Goal: Task Accomplishment & Management: Manage account settings

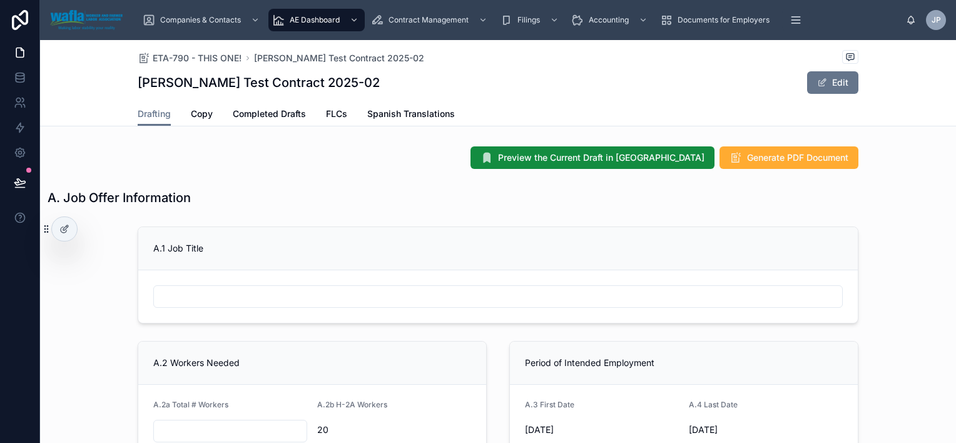
scroll to position [395, 0]
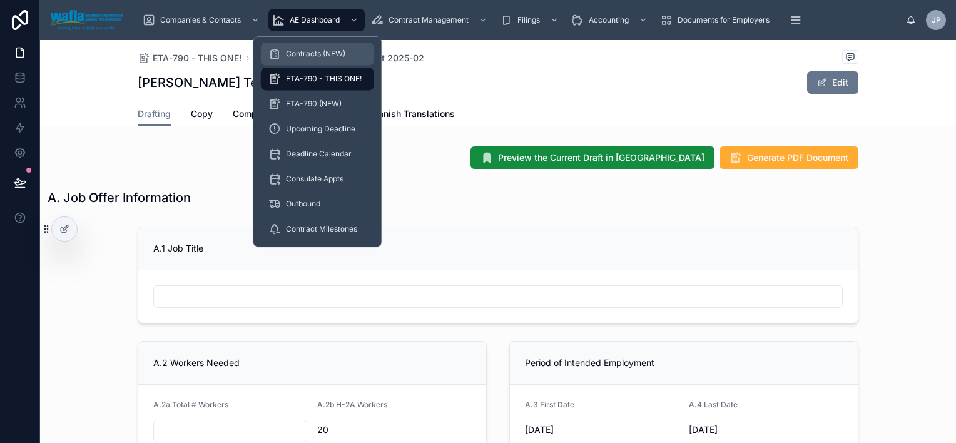
click at [313, 51] on span "Contracts (NEW)" at bounding box center [315, 54] width 59 height 10
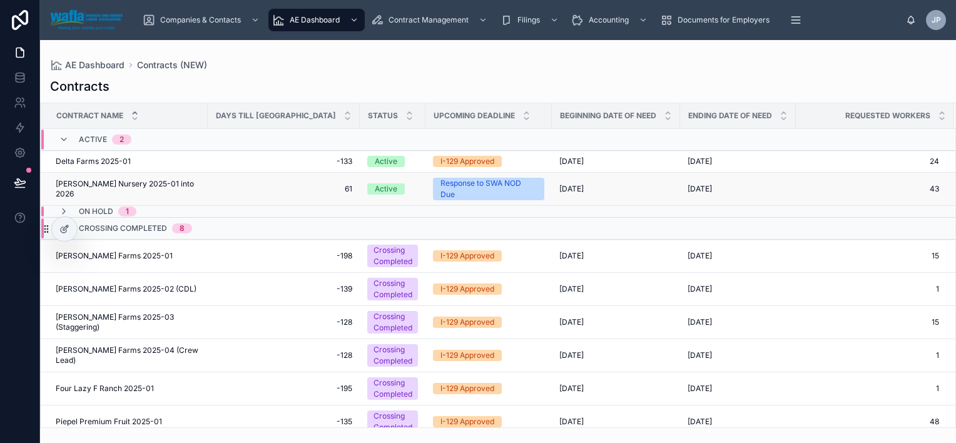
click at [118, 186] on span "[PERSON_NAME] Nursery 2025-01 into 2026" at bounding box center [128, 189] width 144 height 20
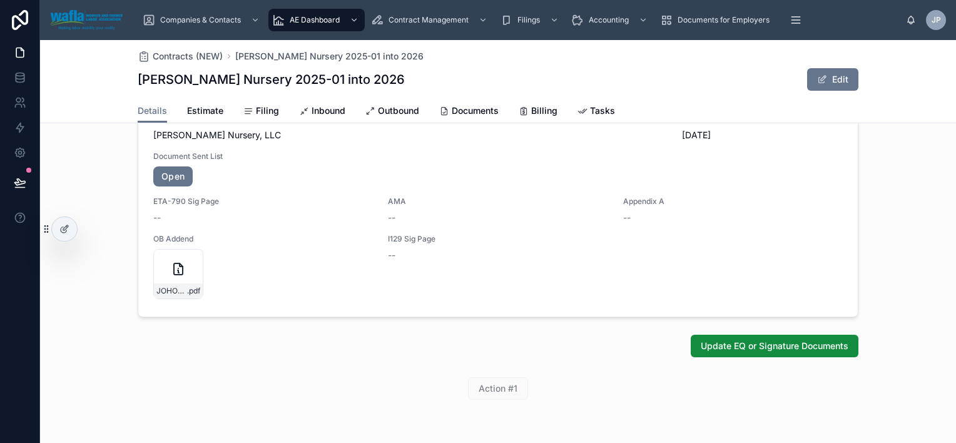
scroll to position [667, 0]
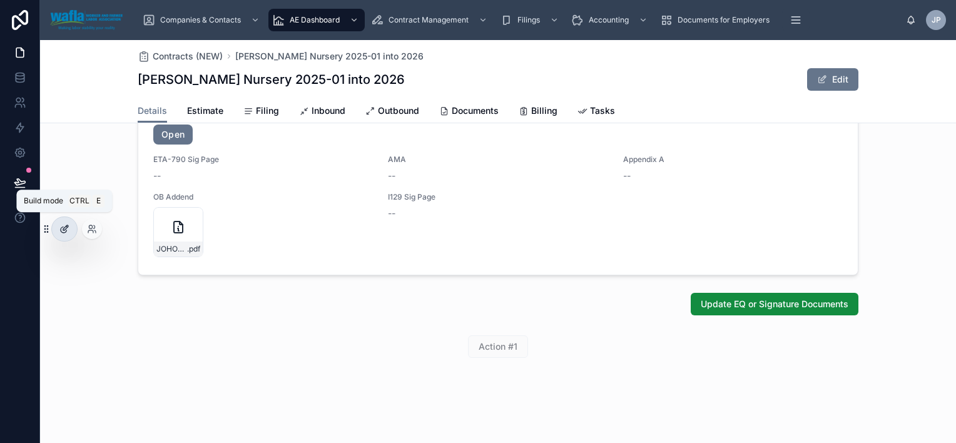
click at [63, 229] on icon at bounding box center [64, 229] width 10 height 10
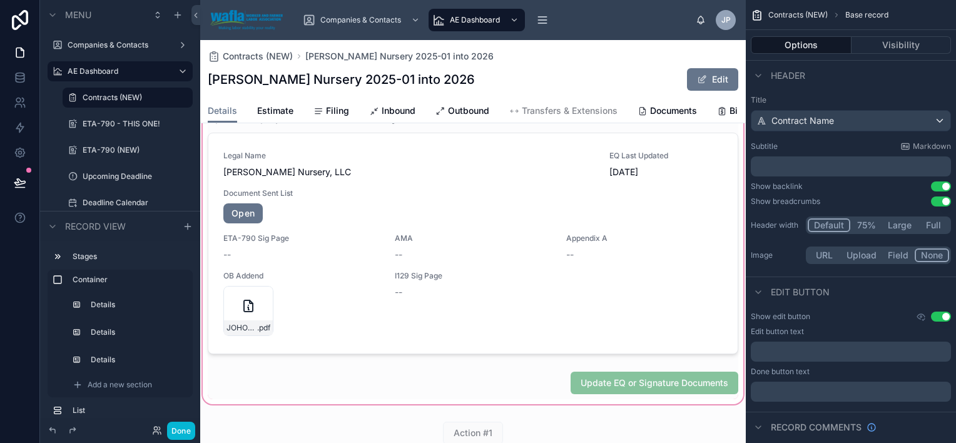
scroll to position [797, 0]
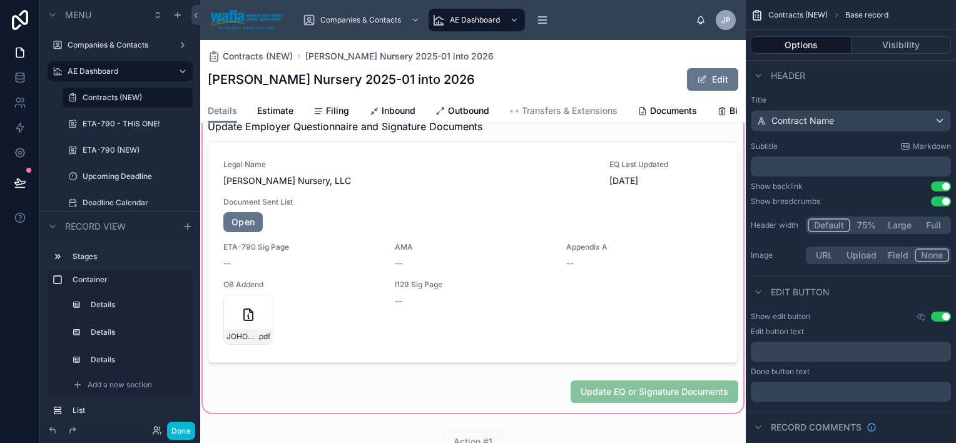
click at [492, 224] on div at bounding box center [472, 252] width 545 height 326
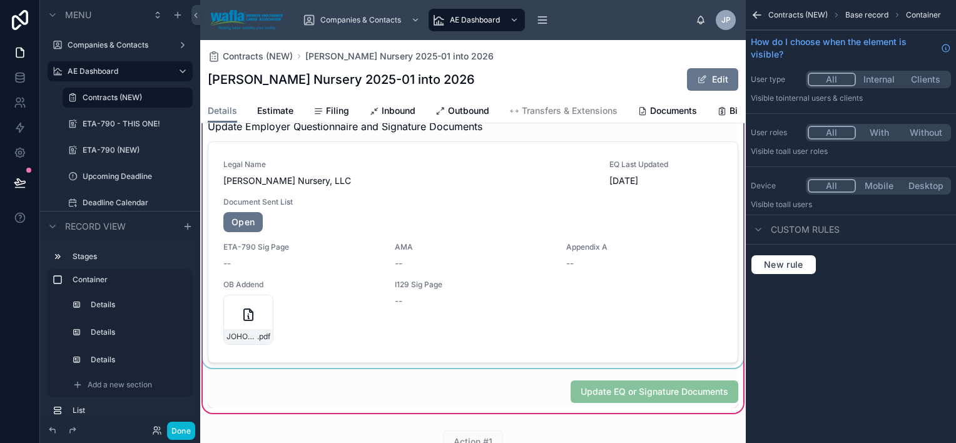
click at [555, 223] on div at bounding box center [472, 231] width 545 height 271
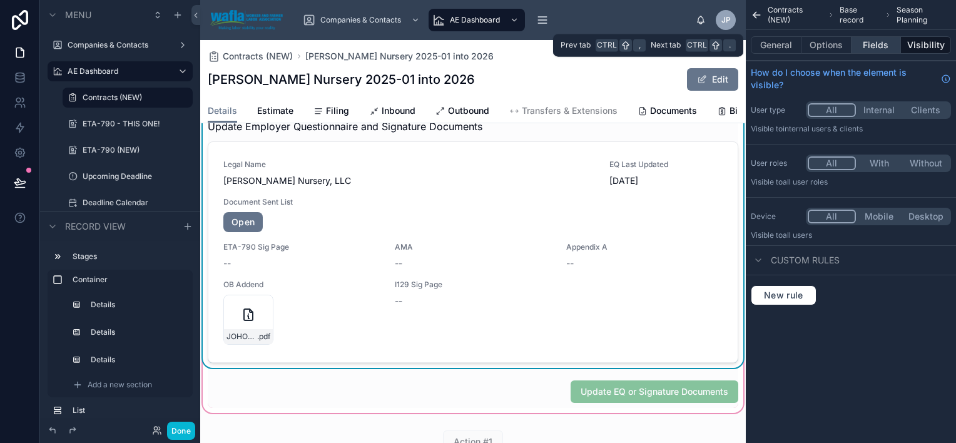
click at [871, 45] on button "Fields" at bounding box center [876, 45] width 50 height 18
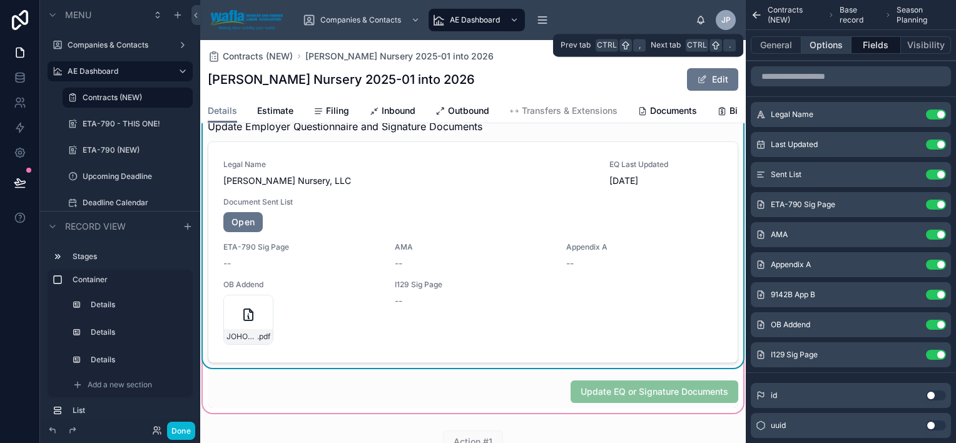
click at [831, 40] on button "Options" at bounding box center [826, 45] width 50 height 18
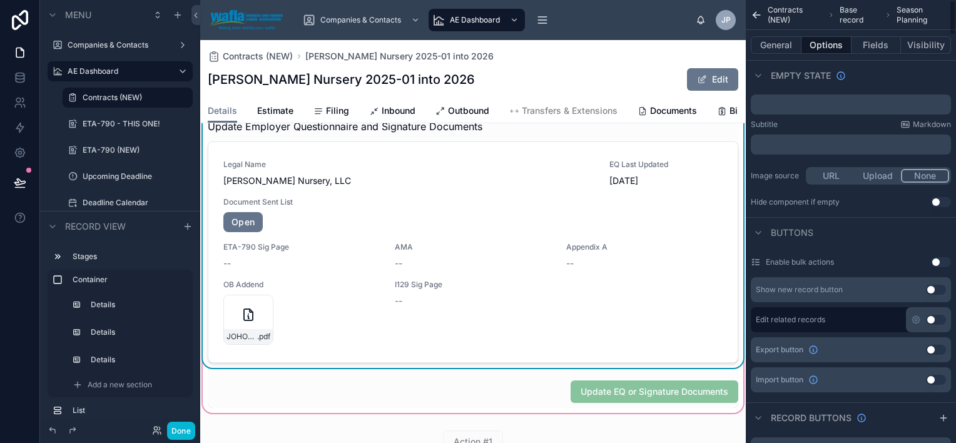
scroll to position [0, 0]
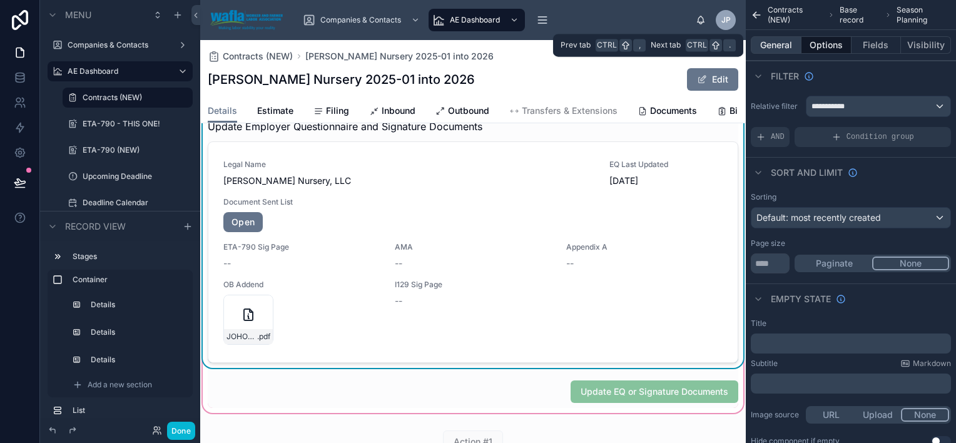
click at [779, 46] on button "General" at bounding box center [775, 45] width 51 height 18
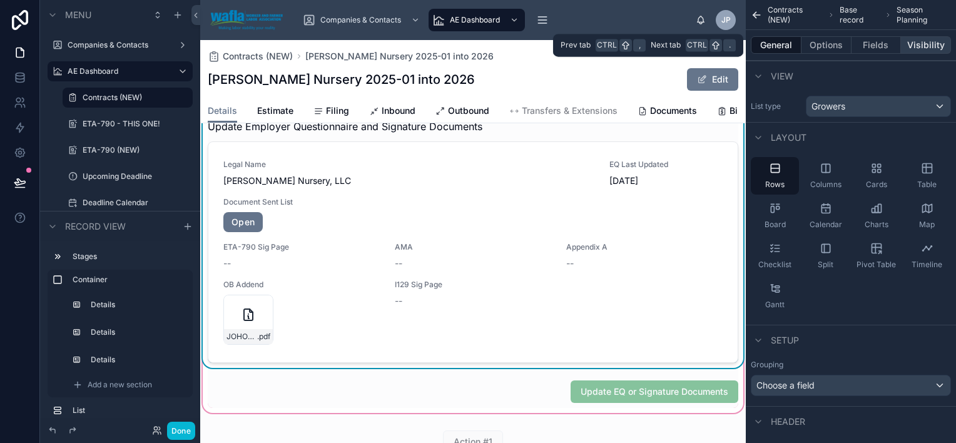
click at [918, 52] on button "Visibility" at bounding box center [926, 45] width 50 height 18
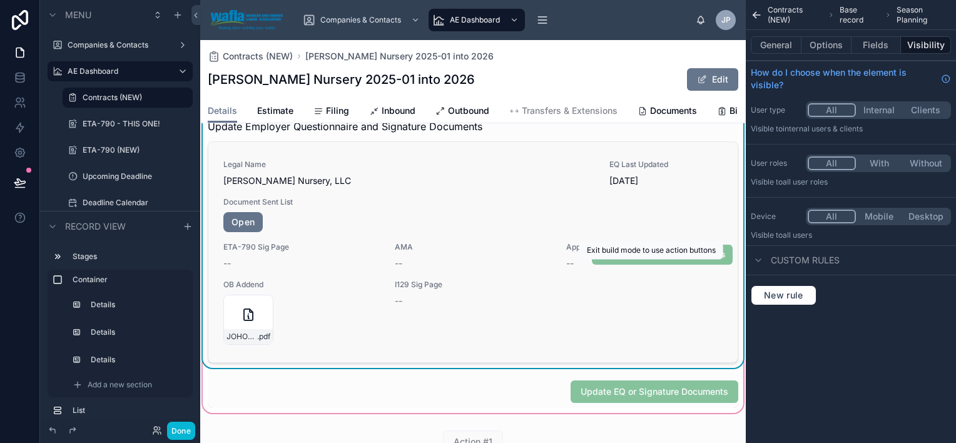
click at [660, 265] on span "Update EQ or Signature Documents" at bounding box center [662, 255] width 141 height 20
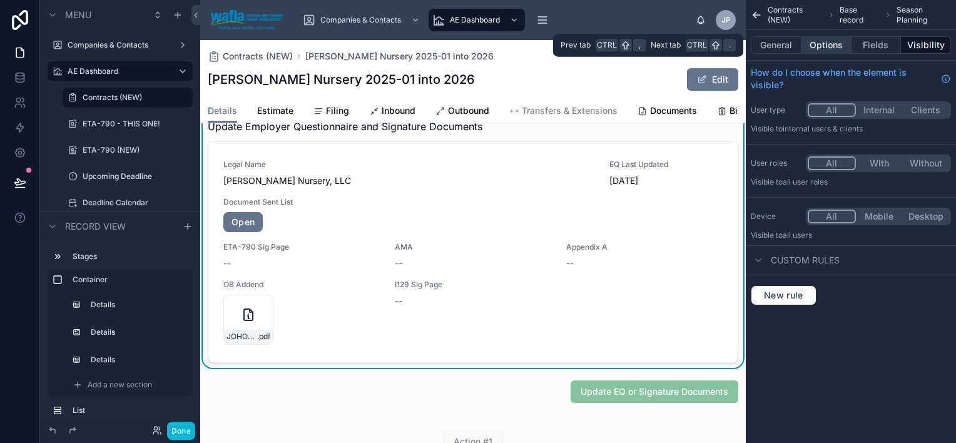
click at [824, 53] on button "Options" at bounding box center [826, 45] width 50 height 18
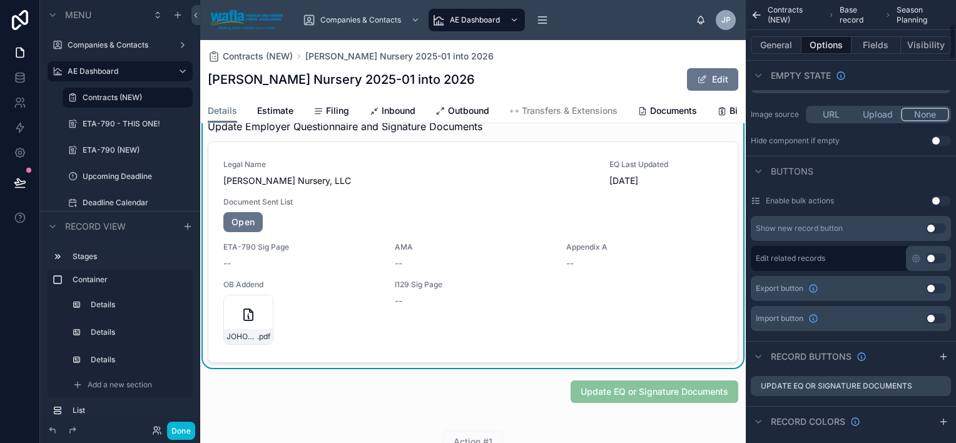
scroll to position [301, 0]
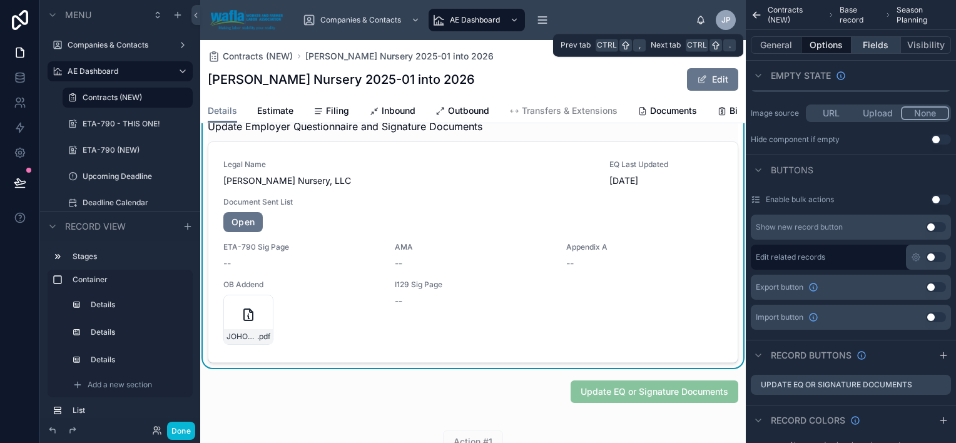
click at [874, 44] on button "Fields" at bounding box center [876, 45] width 50 height 18
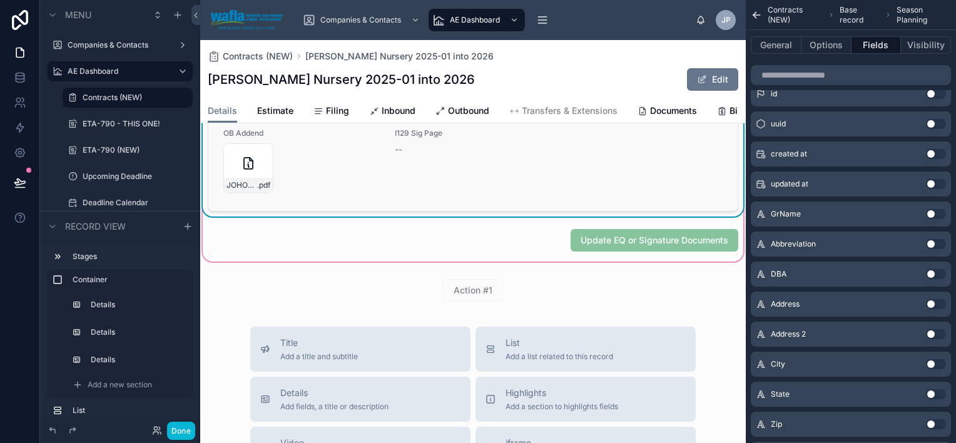
scroll to position [954, 0]
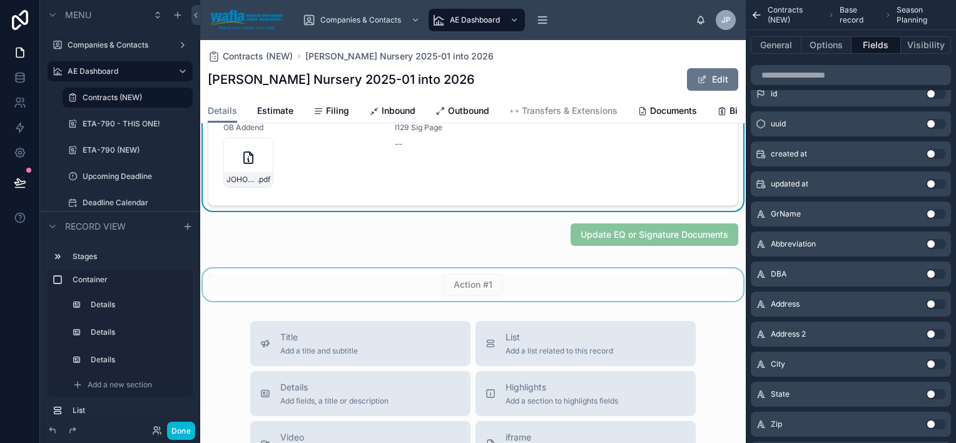
click at [432, 295] on div at bounding box center [472, 284] width 545 height 33
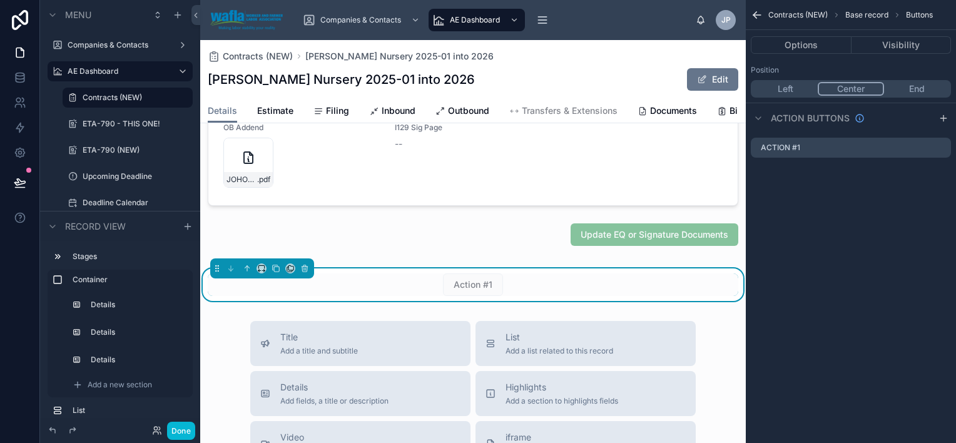
scroll to position [0, 0]
click at [304, 270] on icon at bounding box center [304, 269] width 0 height 3
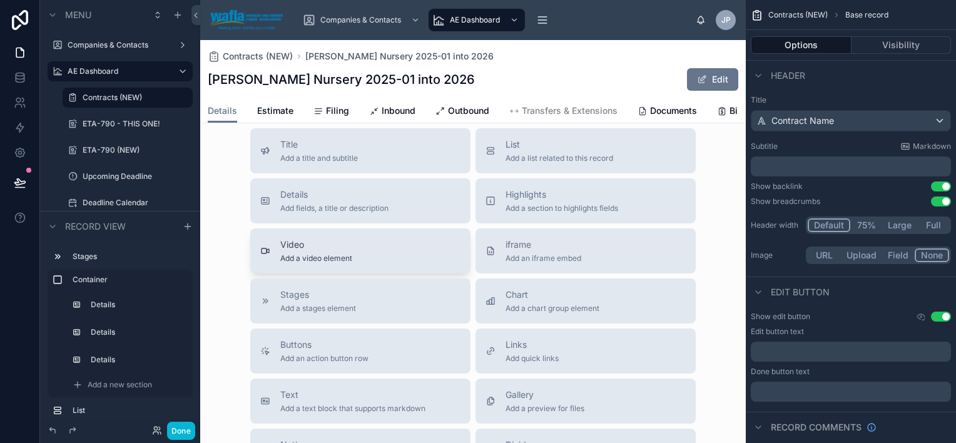
scroll to position [1106, 0]
click at [388, 362] on div "Buttons Add an action button row" at bounding box center [360, 349] width 200 height 25
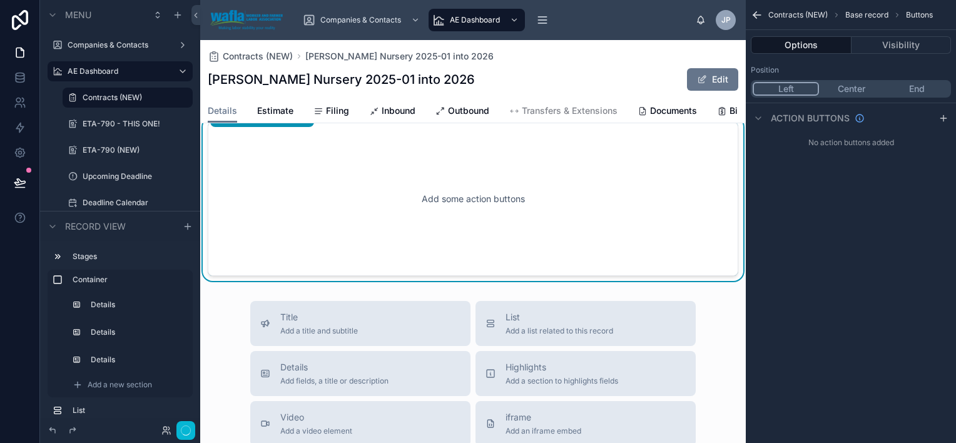
scroll to position [1079, 0]
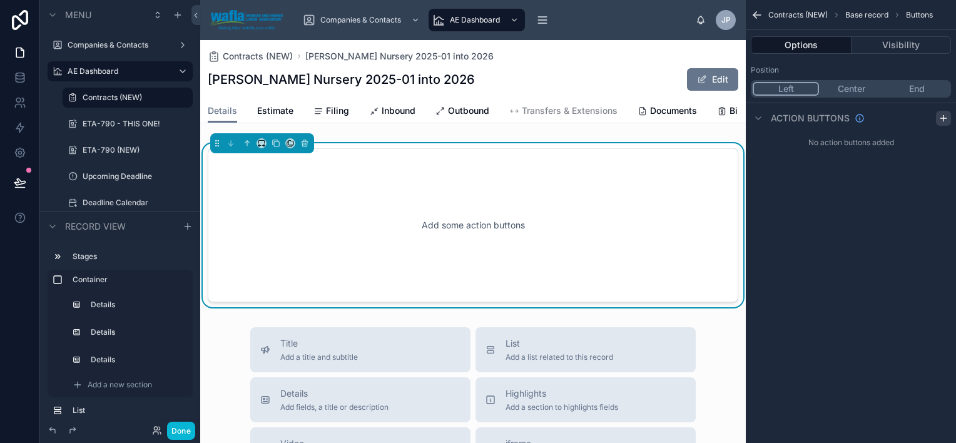
click at [945, 118] on icon "scrollable content" at bounding box center [943, 118] width 6 height 0
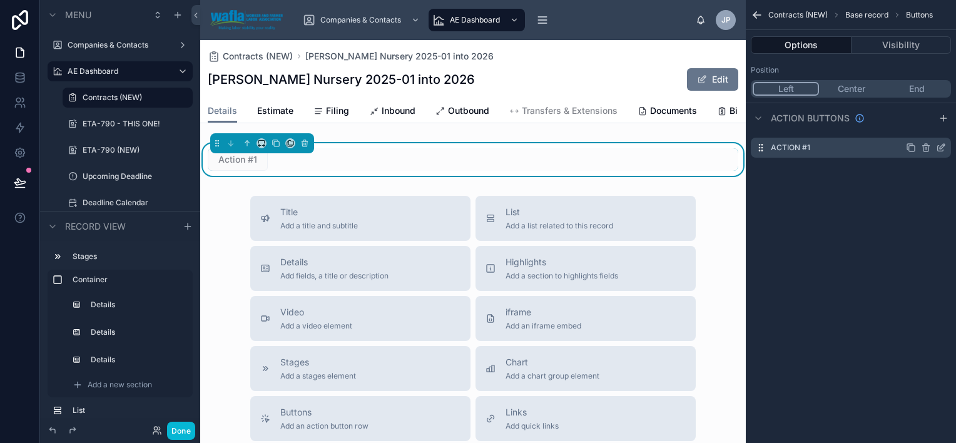
click at [939, 150] on icon "scrollable content" at bounding box center [940, 149] width 6 height 6
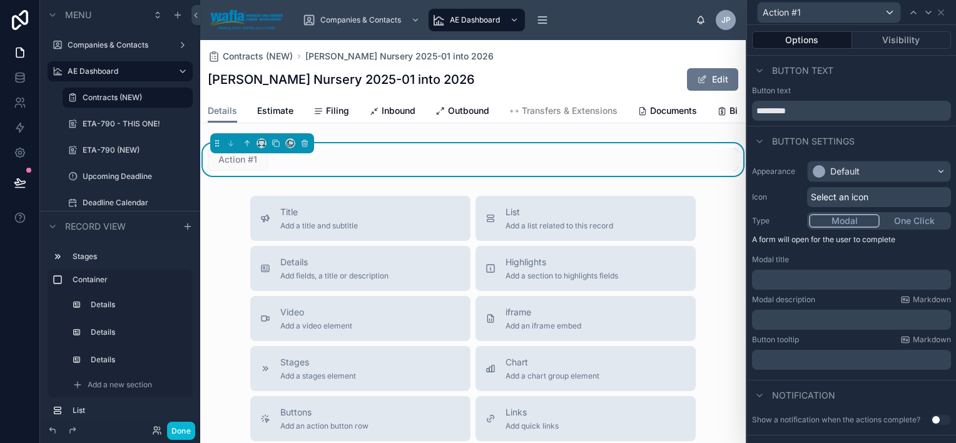
scroll to position [44, 0]
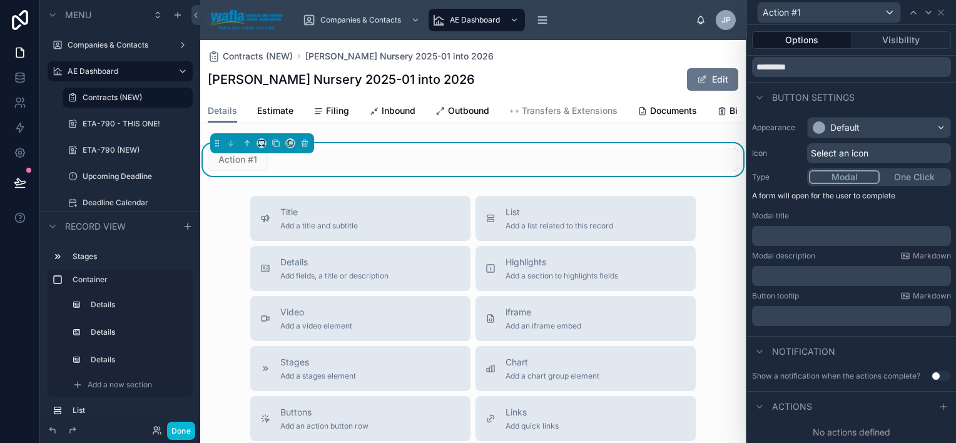
click at [784, 403] on span "Actions" at bounding box center [792, 406] width 40 height 13
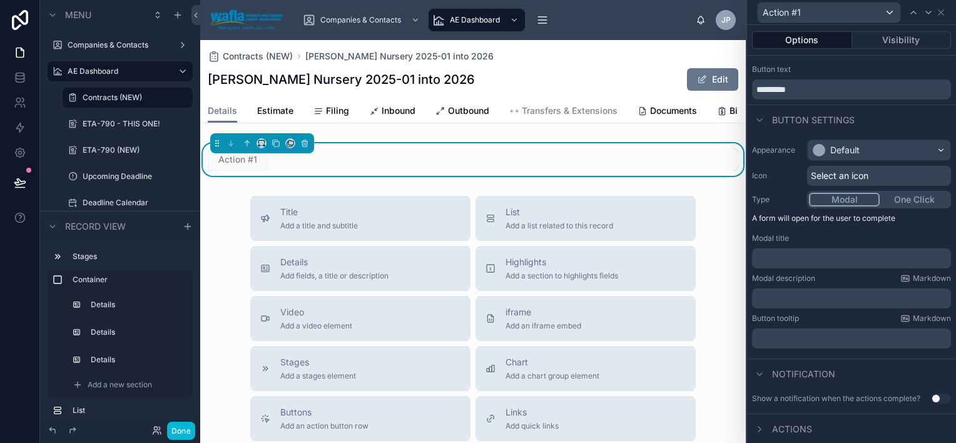
click at [793, 427] on span "Actions" at bounding box center [792, 429] width 40 height 13
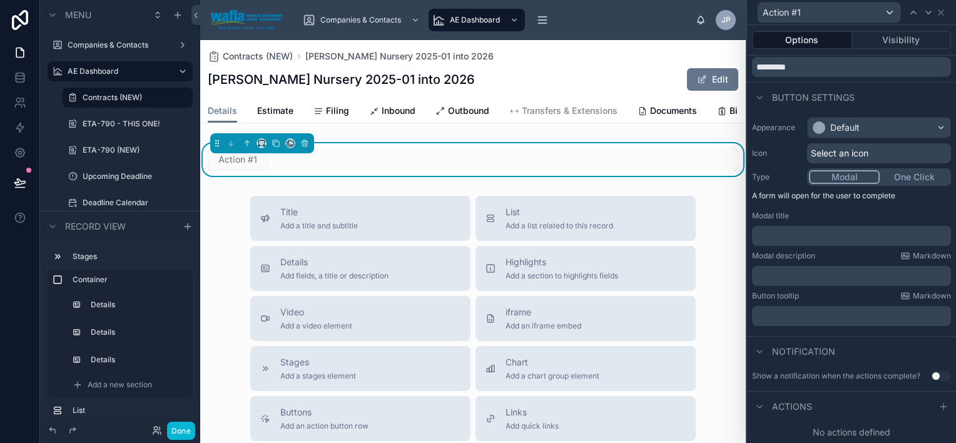
scroll to position [0, 0]
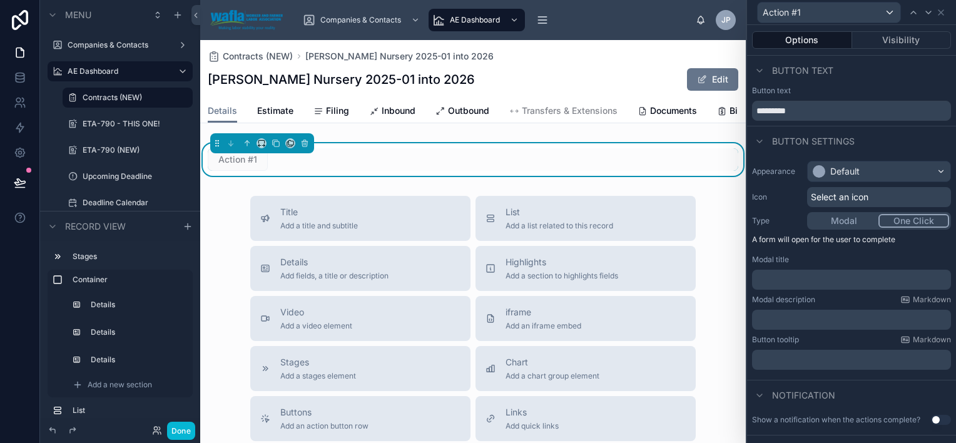
click at [912, 222] on button "One Click" at bounding box center [913, 221] width 71 height 14
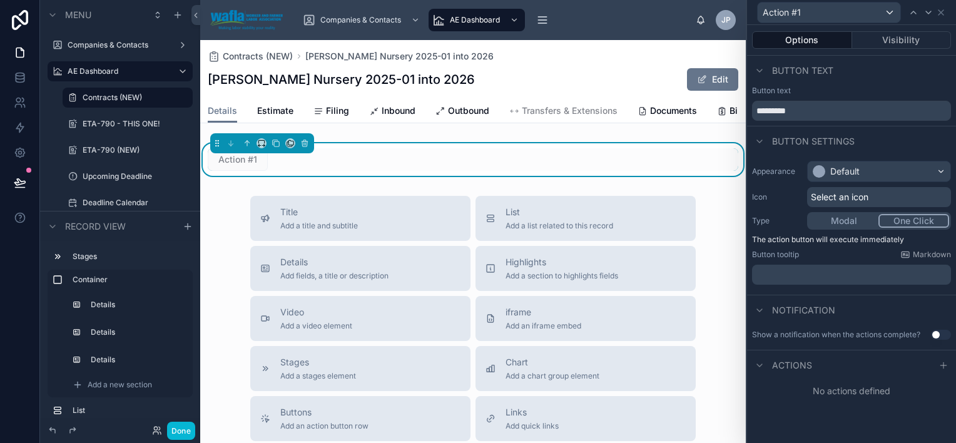
click at [802, 360] on span "Actions" at bounding box center [792, 365] width 40 height 13
click at [946, 363] on icon at bounding box center [943, 365] width 10 height 10
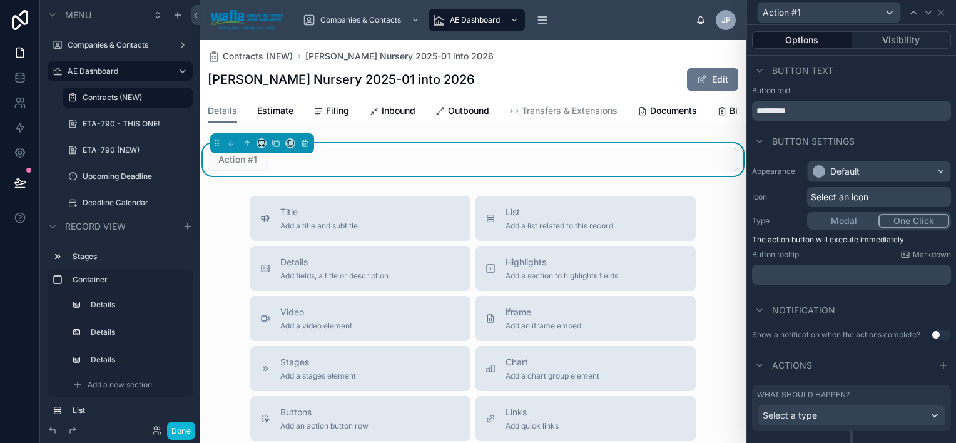
scroll to position [24, 0]
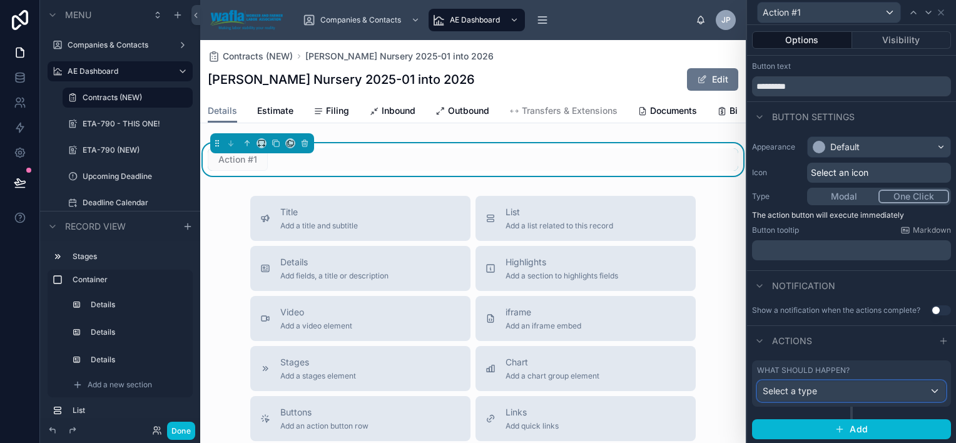
click at [864, 391] on div "Select a type" at bounding box center [851, 391] width 188 height 20
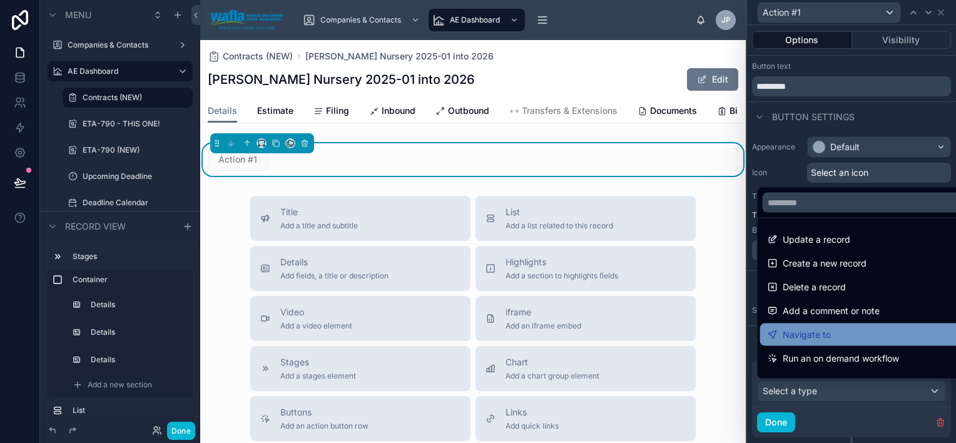
click at [879, 340] on div "Navigate to" at bounding box center [861, 334] width 188 height 15
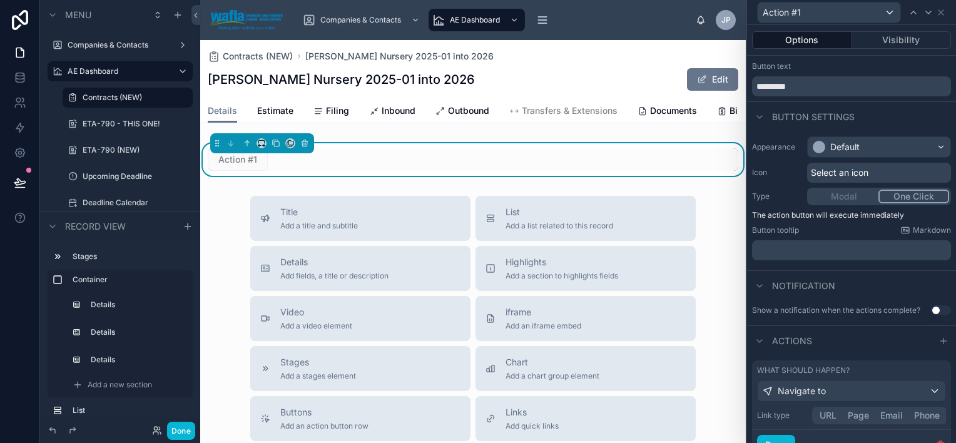
scroll to position [77, 0]
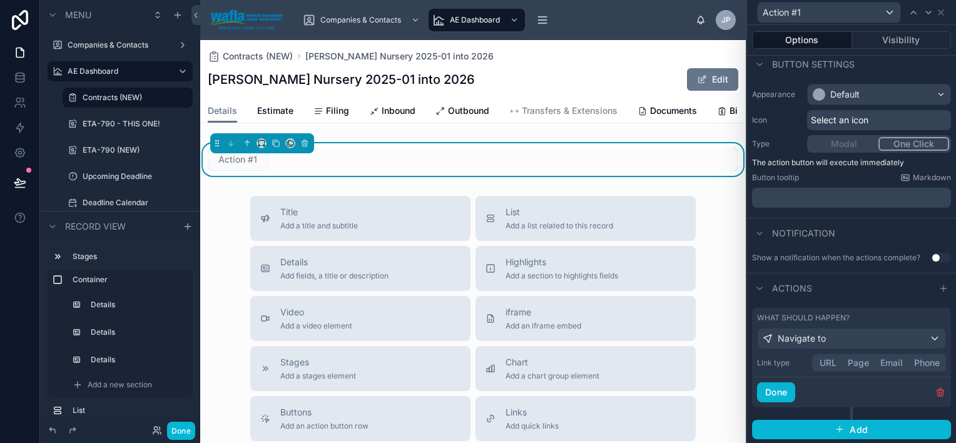
click at [857, 363] on button "Page" at bounding box center [858, 363] width 33 height 14
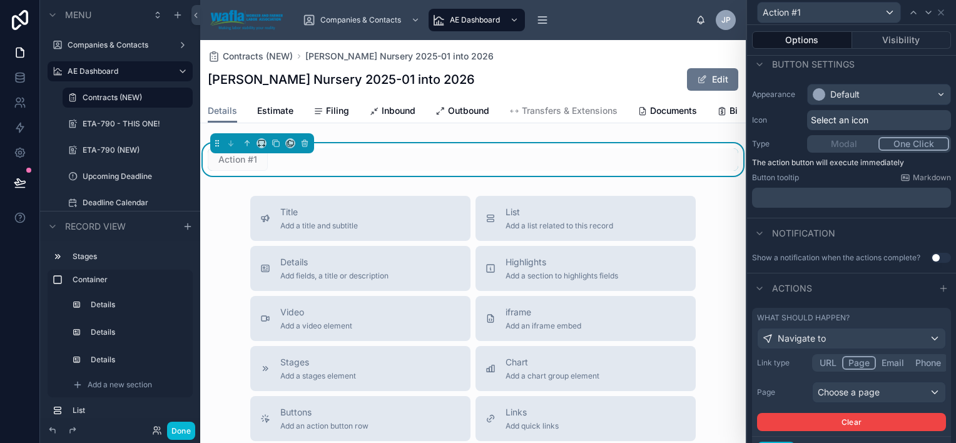
scroll to position [136, 0]
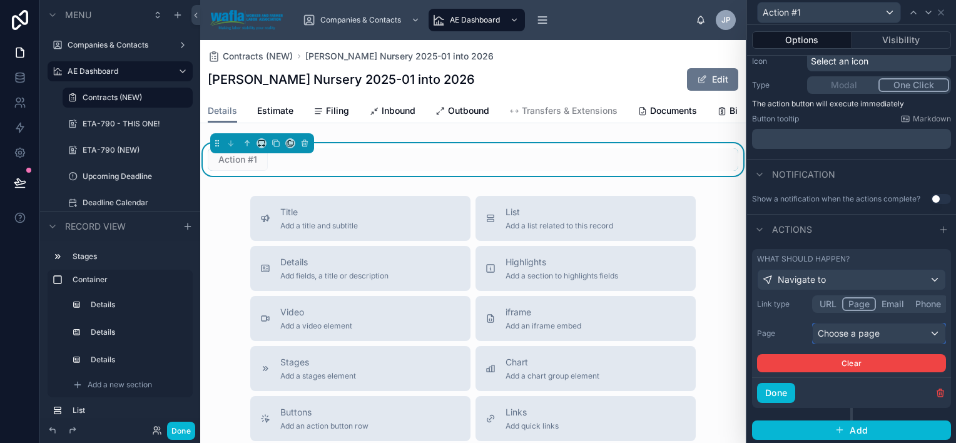
click at [926, 333] on div "Choose a page" at bounding box center [878, 333] width 133 height 20
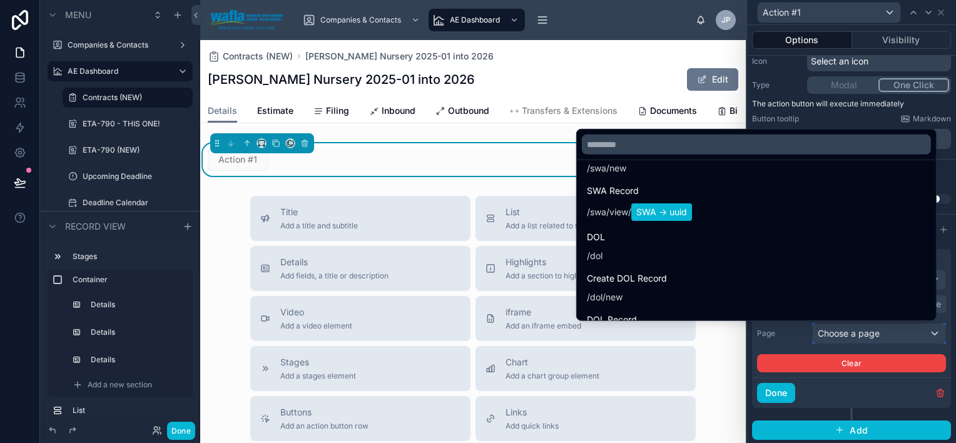
scroll to position [1048, 0]
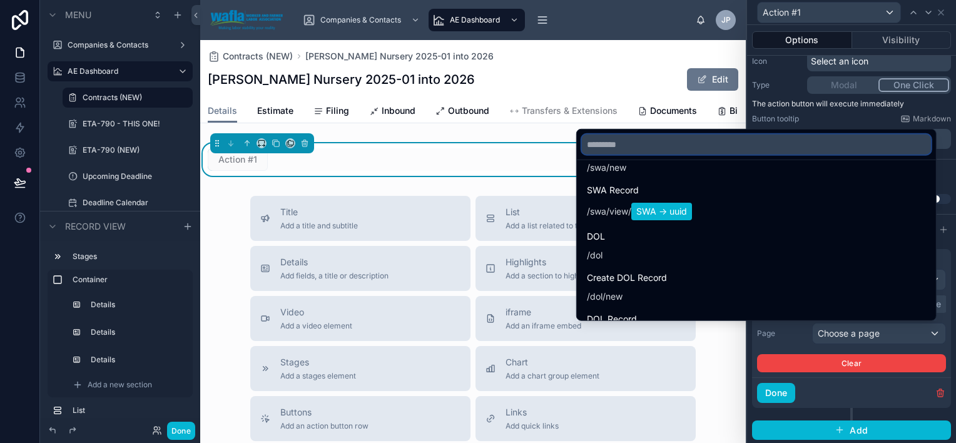
click at [807, 141] on input "text" at bounding box center [756, 144] width 349 height 20
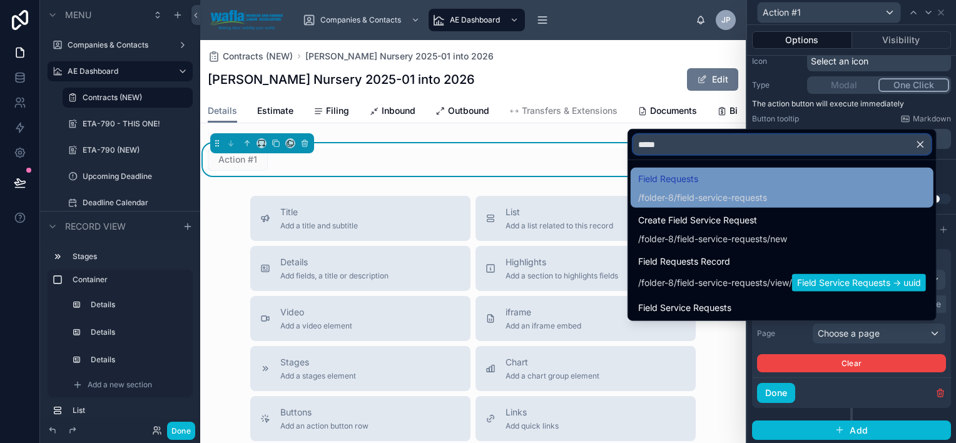
scroll to position [0, 0]
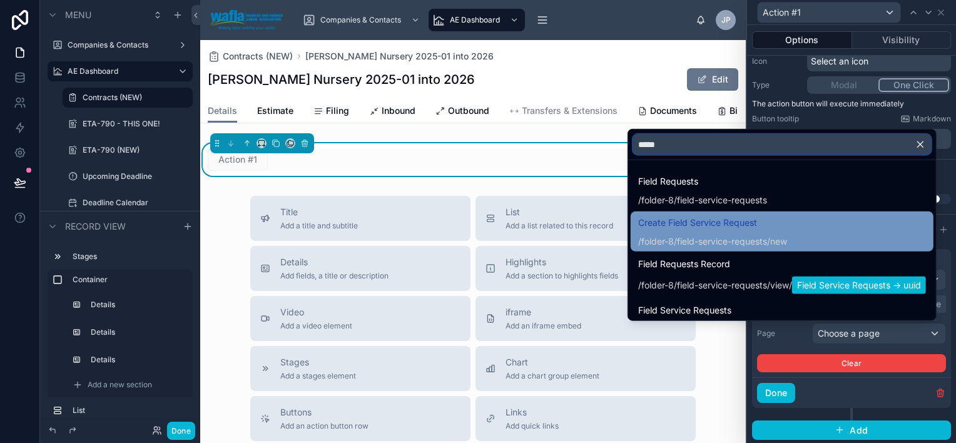
type input "*****"
click at [816, 230] on div "Create Field Service Request /folder-8/field-service-requests /new" at bounding box center [782, 231] width 288 height 33
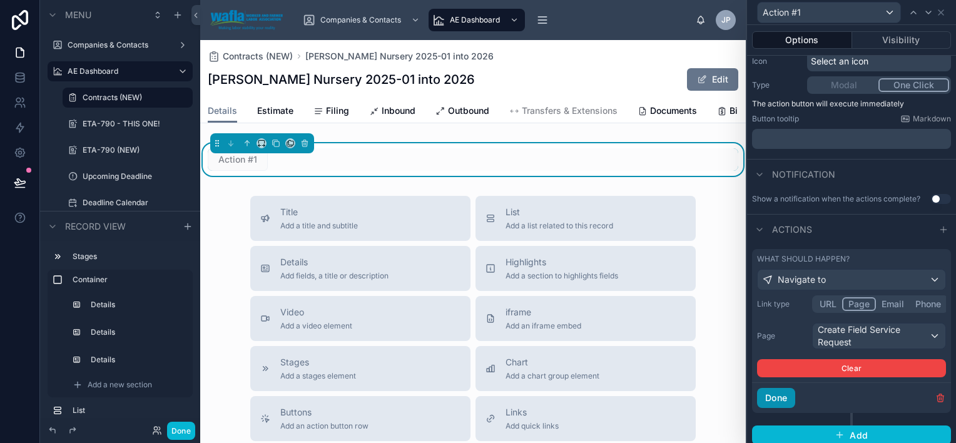
click at [788, 392] on button "Done" at bounding box center [776, 398] width 38 height 20
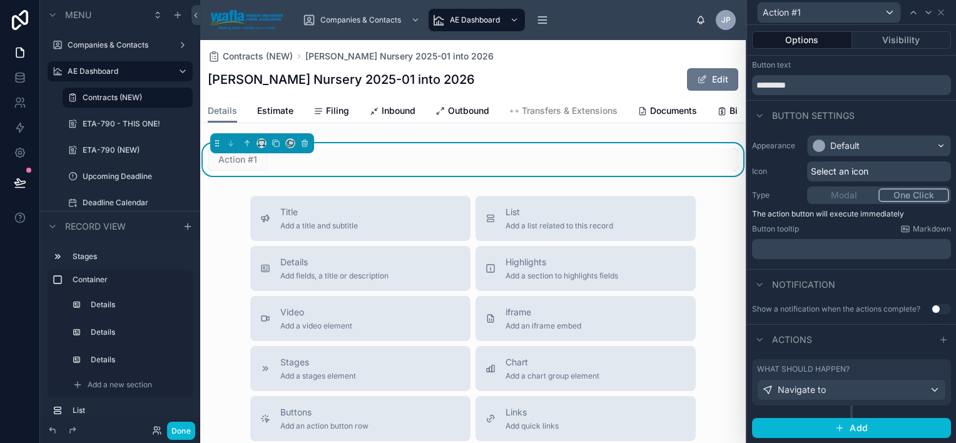
scroll to position [24, 0]
click at [836, 425] on icon "button" at bounding box center [839, 429] width 10 height 10
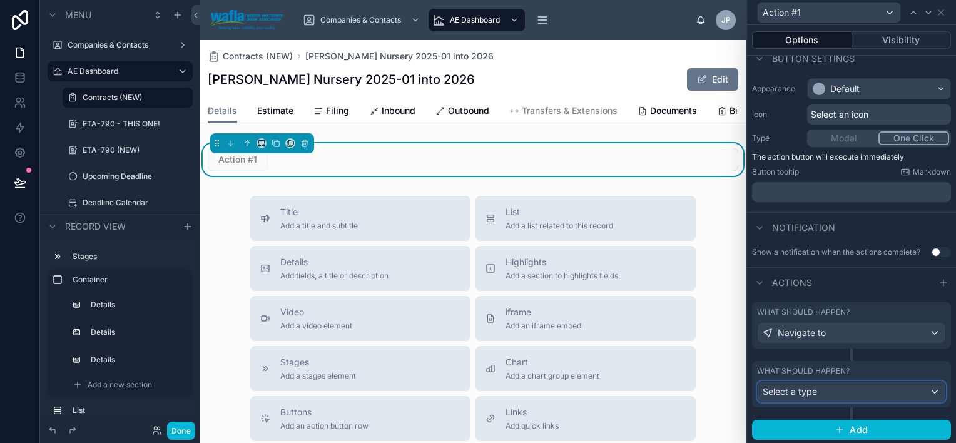
click at [904, 388] on div "Select a type" at bounding box center [851, 391] width 188 height 20
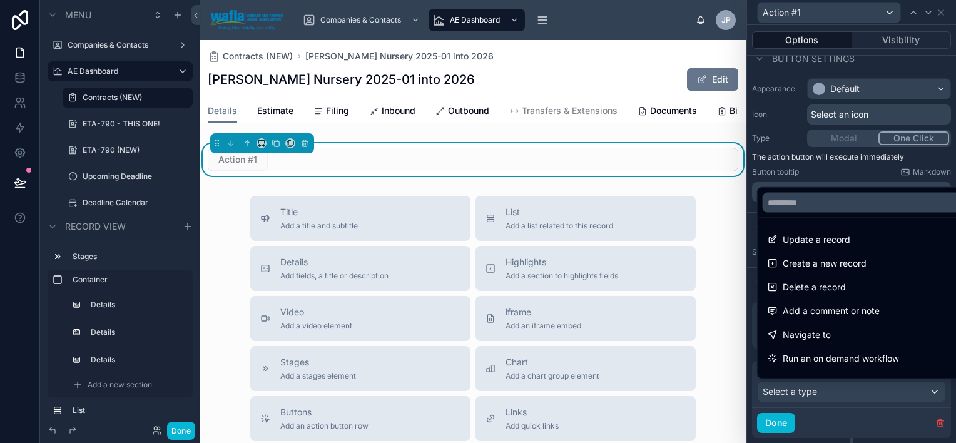
click at [929, 416] on div at bounding box center [851, 221] width 209 height 443
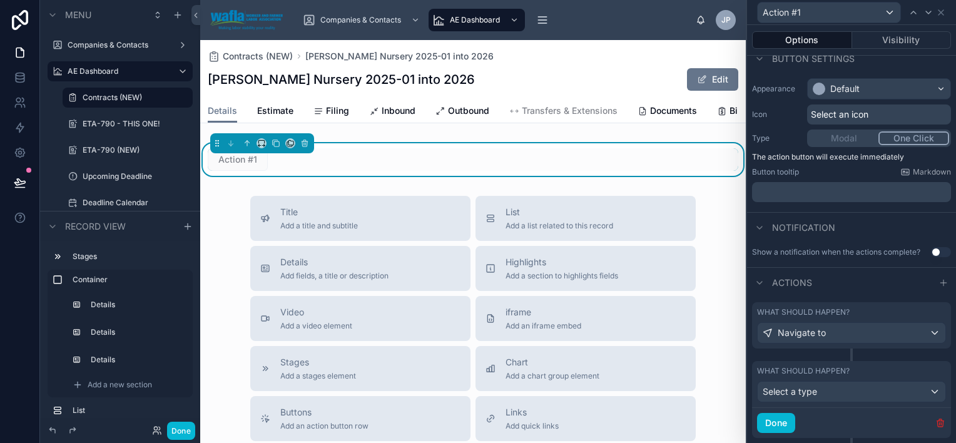
click at [935, 423] on icon "button" at bounding box center [940, 423] width 10 height 10
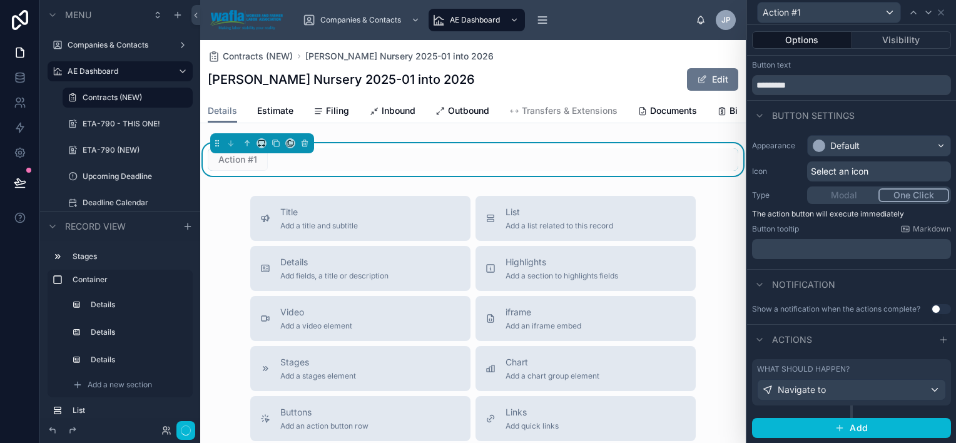
scroll to position [24, 0]
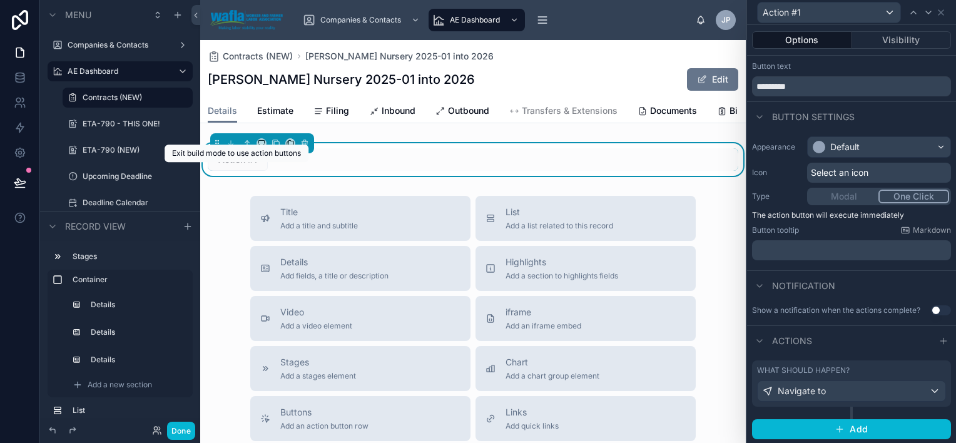
click at [240, 171] on span "Action #1" at bounding box center [238, 159] width 60 height 23
click at [184, 430] on button "Done" at bounding box center [181, 431] width 28 height 18
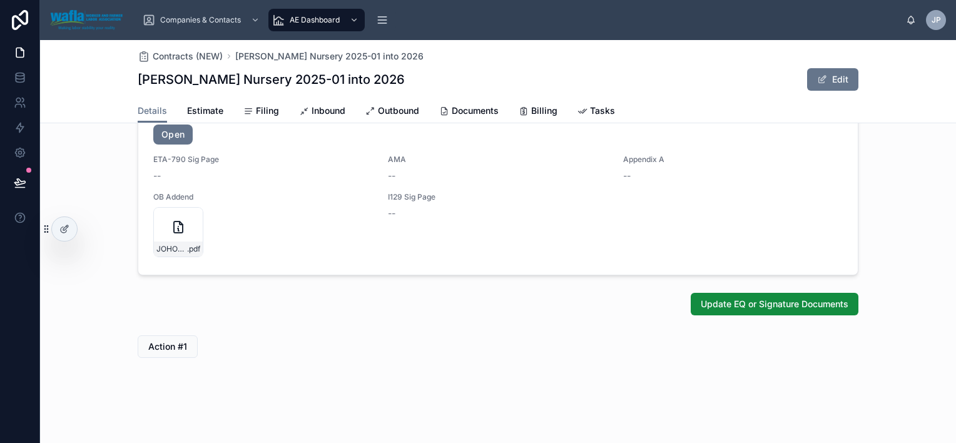
scroll to position [667, 0]
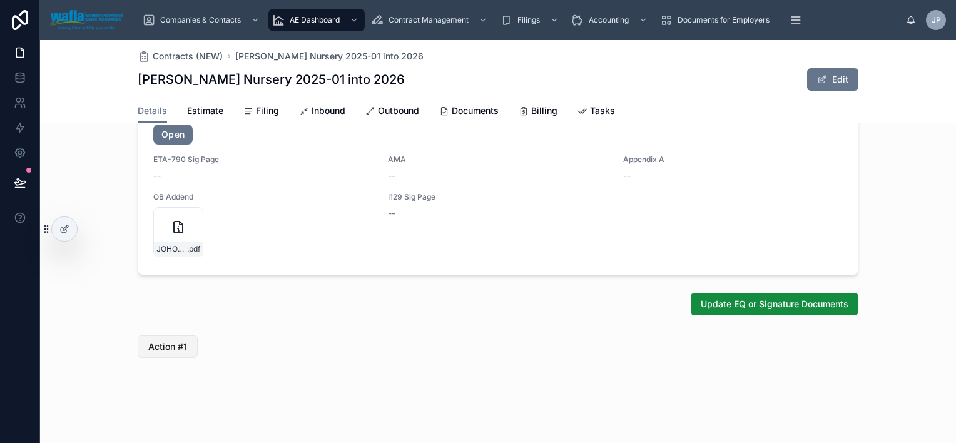
click at [156, 350] on span "Action #1" at bounding box center [167, 346] width 39 height 13
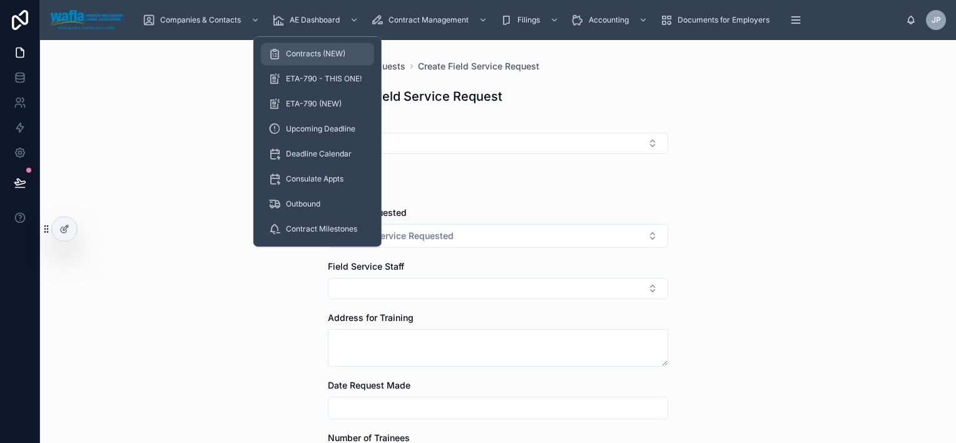
click at [310, 53] on span "Contracts (NEW)" at bounding box center [315, 54] width 59 height 10
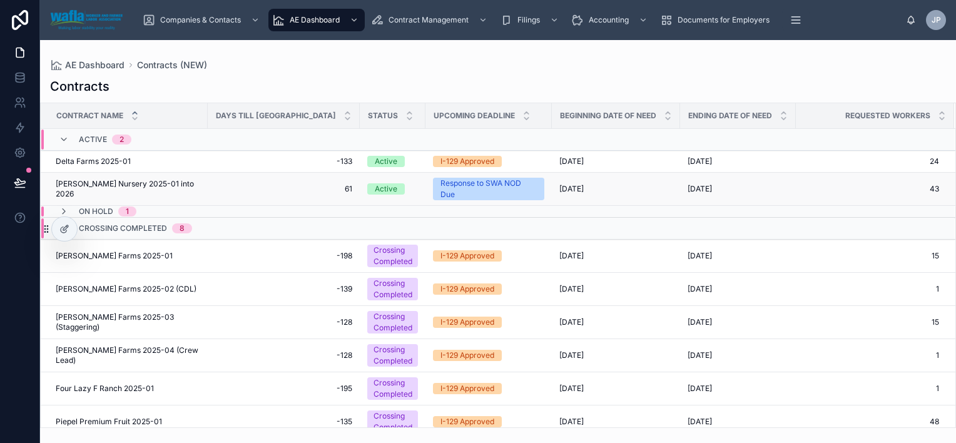
click at [119, 189] on span "[PERSON_NAME] Nursery 2025-01 into 2026" at bounding box center [128, 189] width 144 height 20
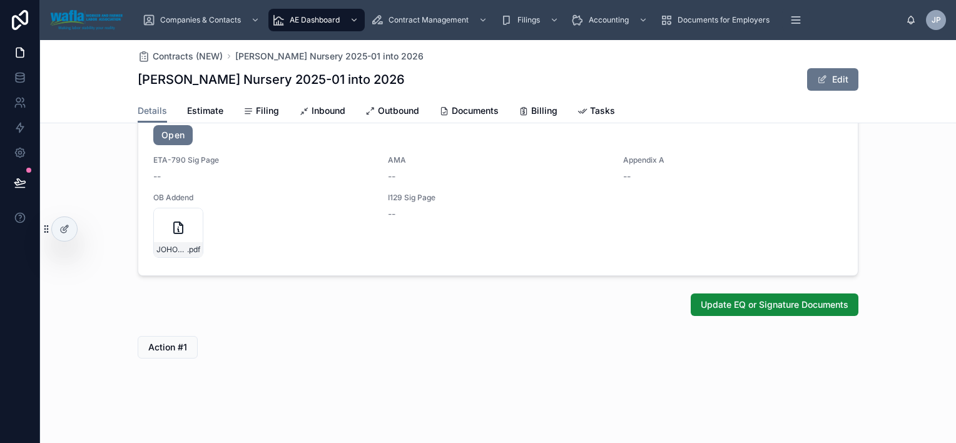
scroll to position [667, 0]
click at [67, 230] on icon at bounding box center [64, 229] width 10 height 10
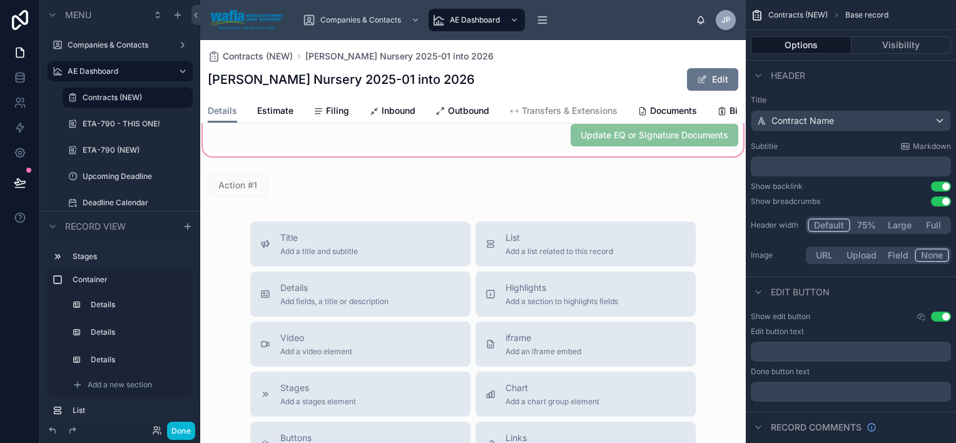
scroll to position [1035, 0]
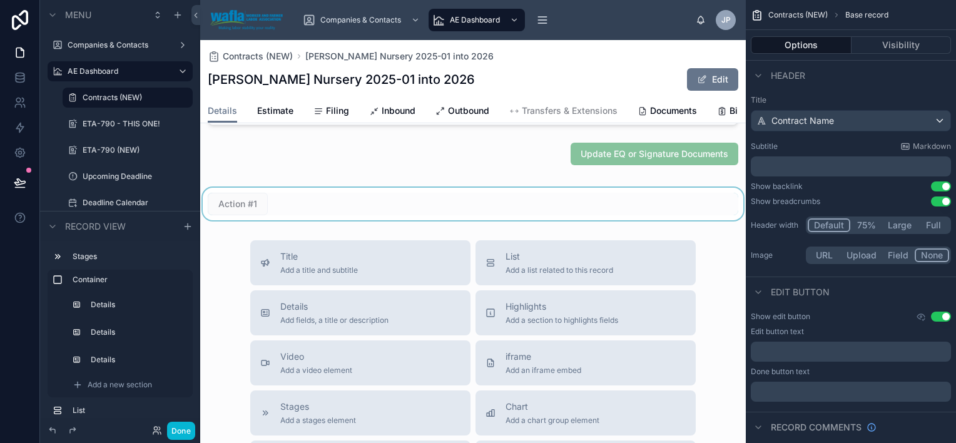
click at [330, 220] on div at bounding box center [472, 204] width 545 height 33
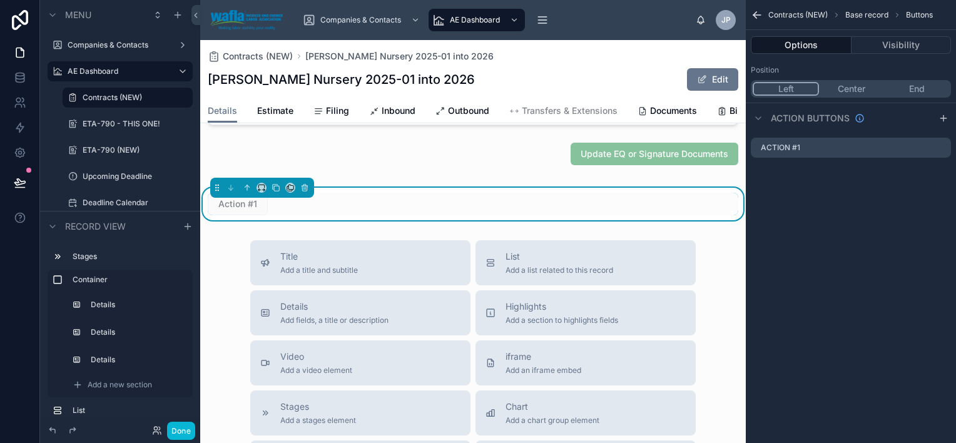
click at [803, 41] on button "Options" at bounding box center [800, 45] width 101 height 18
click at [939, 148] on icon "scrollable content" at bounding box center [941, 146] width 5 height 5
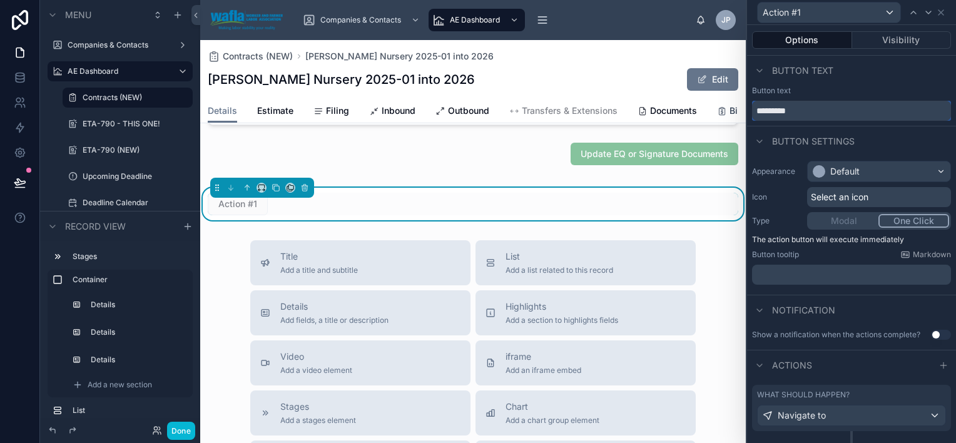
drag, startPoint x: 795, startPoint y: 114, endPoint x: 718, endPoint y: 118, distance: 77.6
click at [718, 118] on div "Action #1 Options Visibility Button text Button text ********* Button settings …" at bounding box center [478, 221] width 956 height 443
click at [759, 110] on input "**********" at bounding box center [851, 111] width 199 height 20
type input "**********"
click at [869, 174] on div "Default" at bounding box center [878, 171] width 143 height 20
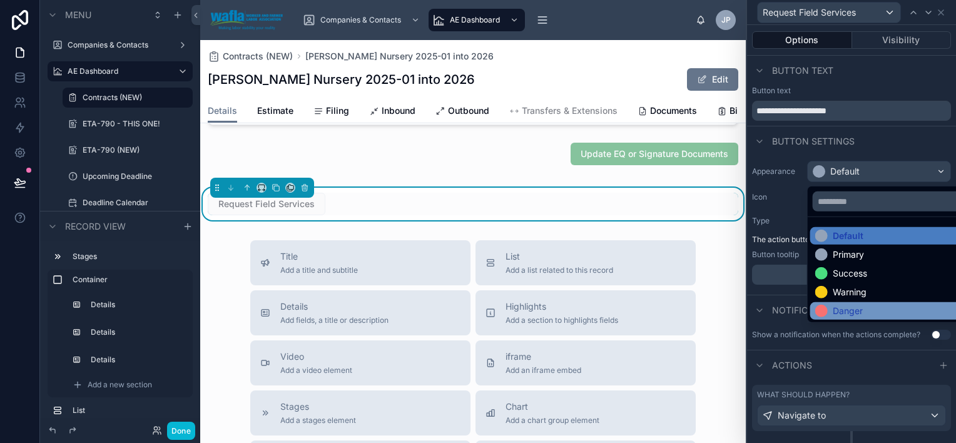
click at [882, 308] on div "Danger" at bounding box center [889, 311] width 148 height 13
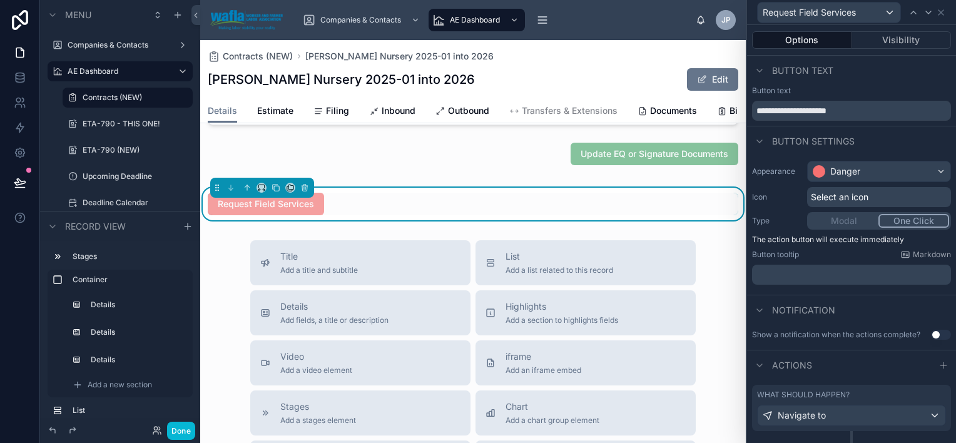
click at [831, 200] on span "Select an icon" at bounding box center [840, 197] width 58 height 13
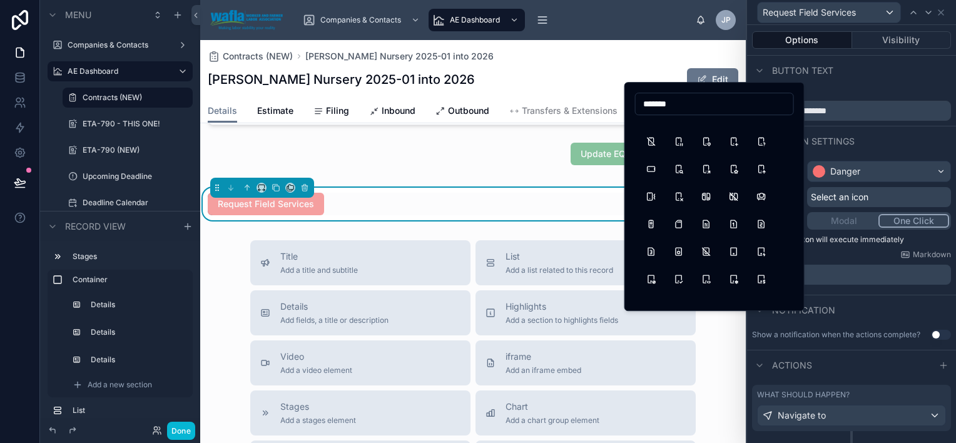
scroll to position [652, 0]
drag, startPoint x: 675, startPoint y: 106, endPoint x: 641, endPoint y: 104, distance: 33.8
click at [641, 104] on input "*******" at bounding box center [714, 104] width 158 height 18
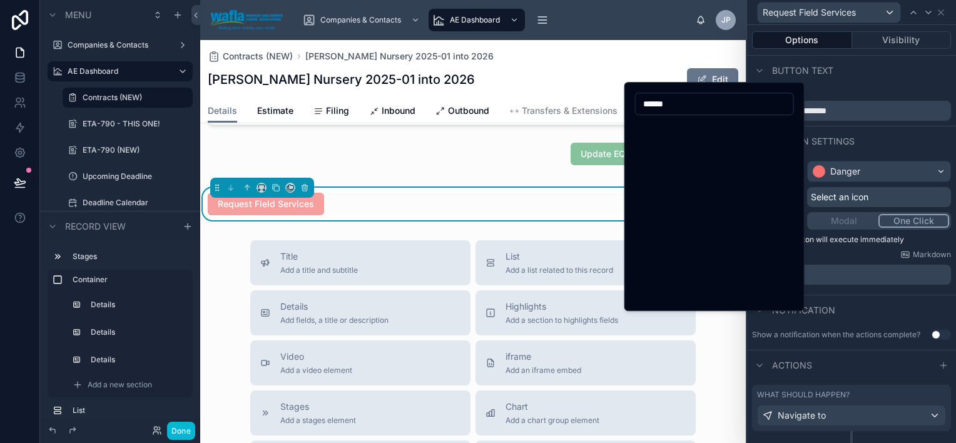
scroll to position [0, 0]
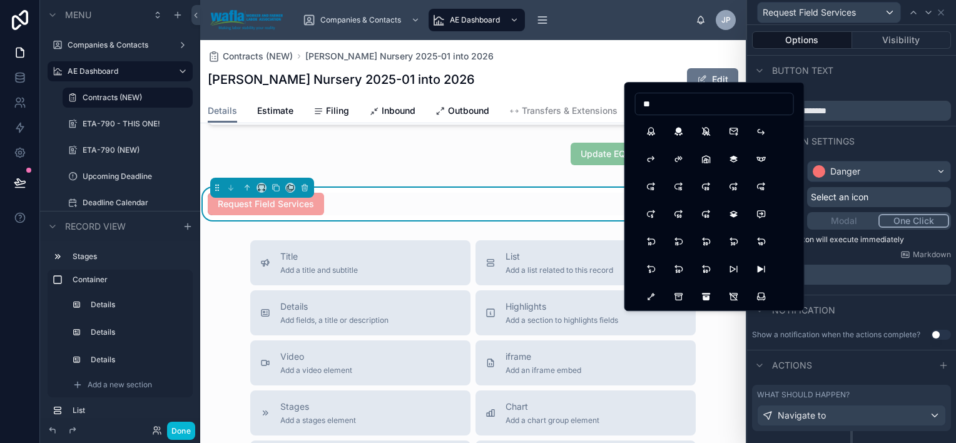
type input "*"
type input "****"
click at [648, 125] on button "Flag" at bounding box center [651, 131] width 23 height 23
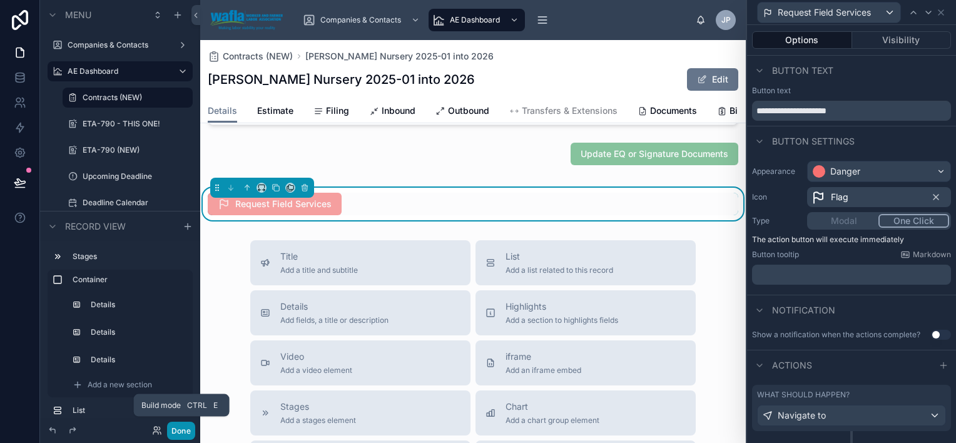
click at [184, 429] on button "Done" at bounding box center [181, 431] width 28 height 18
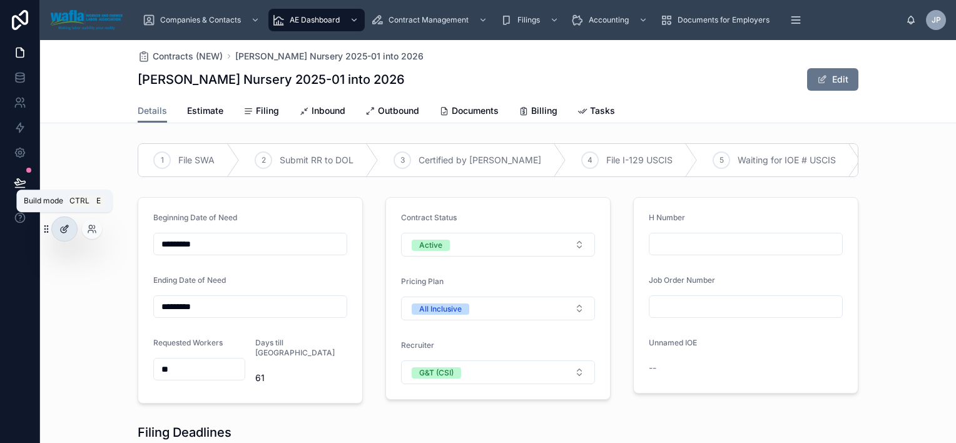
click at [70, 226] on div at bounding box center [64, 229] width 25 height 24
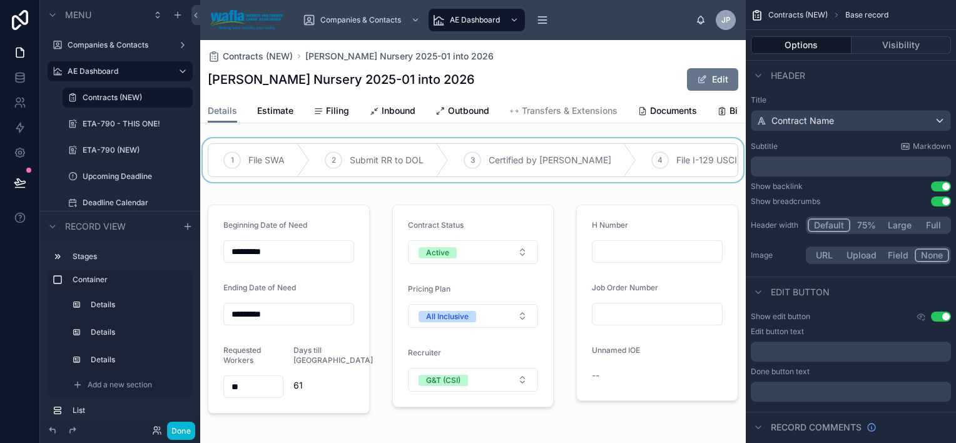
click at [379, 165] on div at bounding box center [472, 160] width 545 height 44
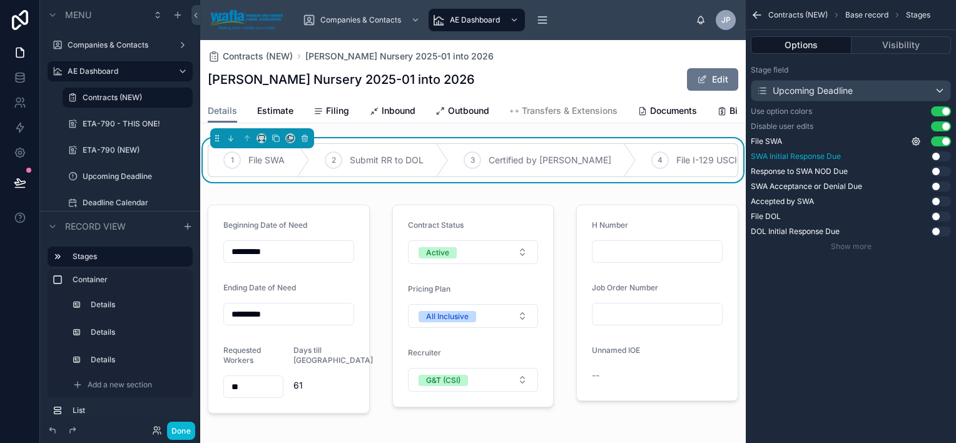
click at [934, 154] on button "Use setting" at bounding box center [941, 156] width 20 height 10
click at [936, 198] on button "Use setting" at bounding box center [941, 201] width 20 height 10
click at [933, 215] on button "Use setting" at bounding box center [941, 216] width 20 height 10
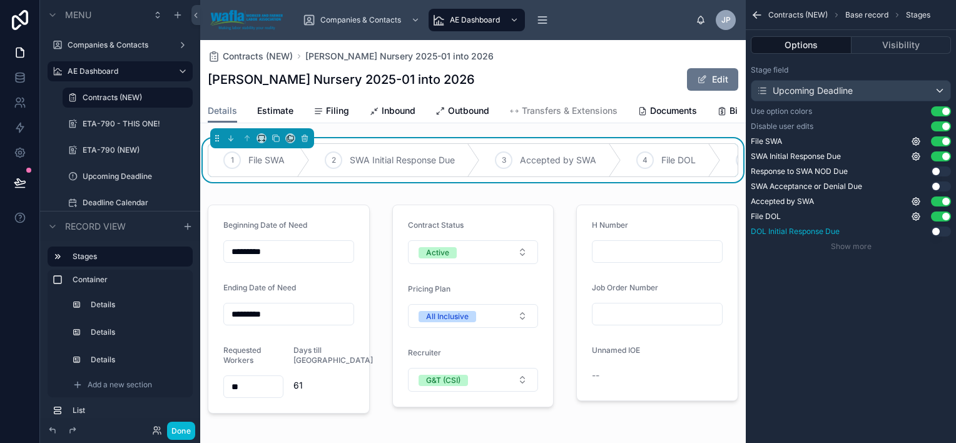
click at [934, 228] on button "Use setting" at bounding box center [941, 231] width 20 height 10
click at [934, 174] on button "Use setting" at bounding box center [941, 171] width 20 height 10
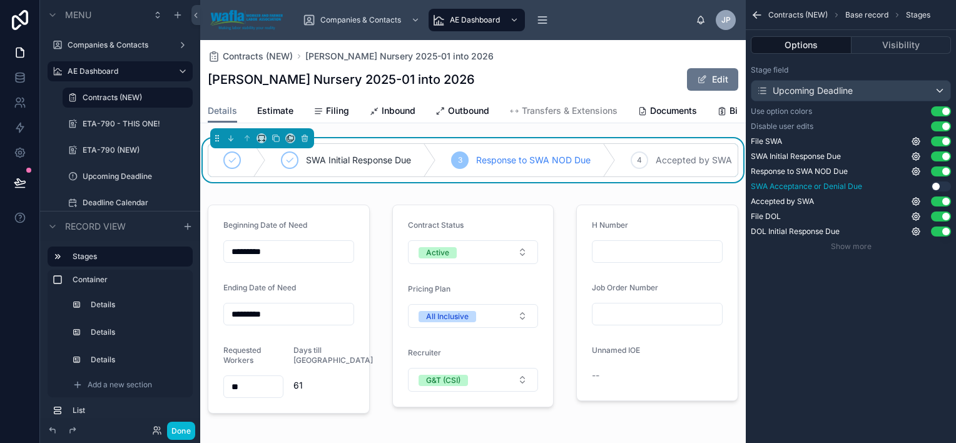
click at [936, 185] on button "Use setting" at bounding box center [941, 186] width 20 height 10
click at [913, 143] on icon "scrollable content" at bounding box center [916, 142] width 8 height 8
click at [832, 273] on div "Contracts (NEW) Base record Stages Options Visibility Stage field Upcoming Dead…" at bounding box center [850, 138] width 210 height 276
click at [181, 430] on button "Done" at bounding box center [181, 431] width 28 height 18
